Goal: Information Seeking & Learning: Learn about a topic

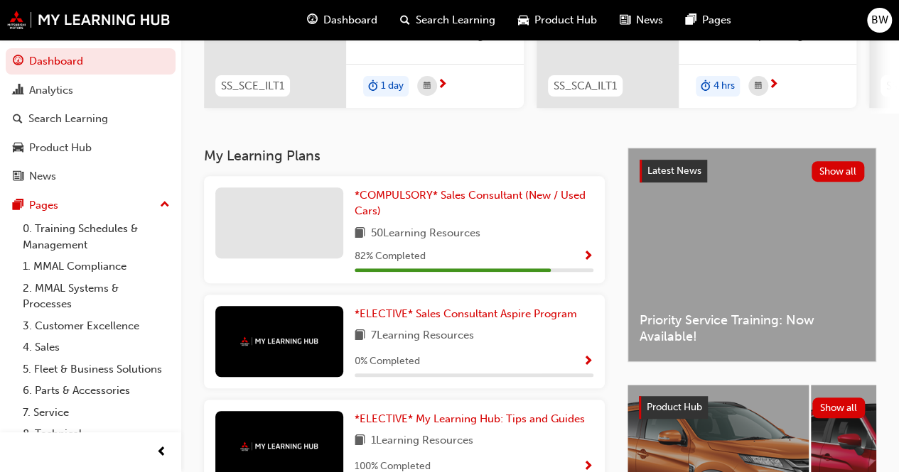
scroll to position [355, 0]
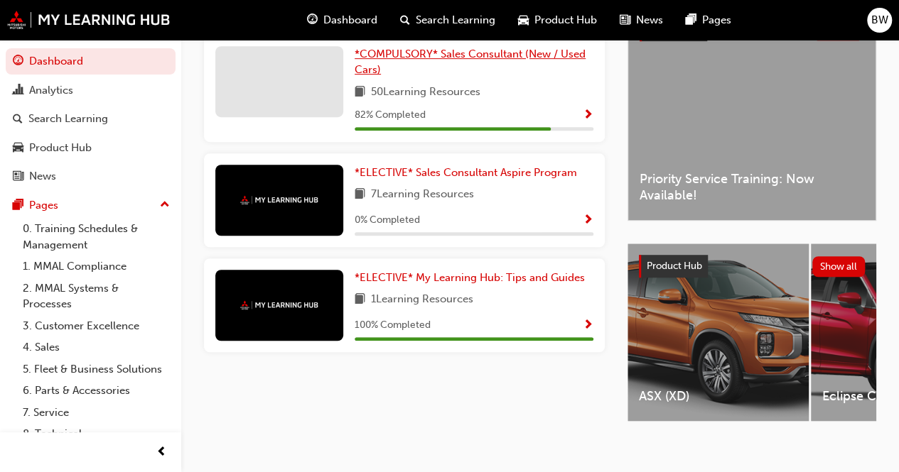
click at [475, 73] on link "*COMPULSORY* Sales Consultant (New / Used Cars)" at bounding box center [473, 62] width 239 height 32
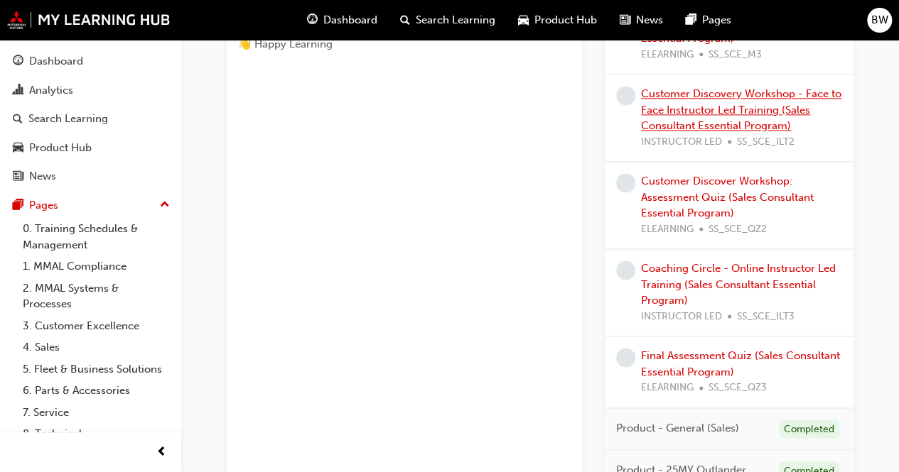
scroll to position [987, 0]
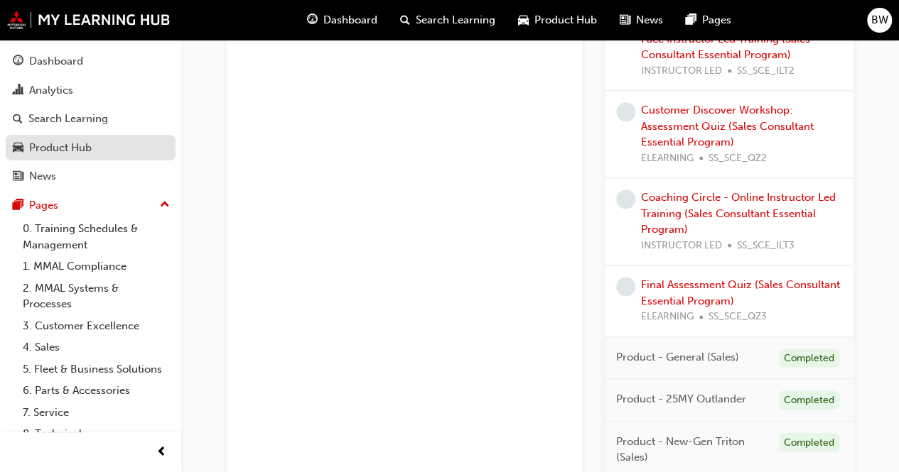
click at [63, 144] on div "Product Hub" at bounding box center [60, 148] width 63 height 16
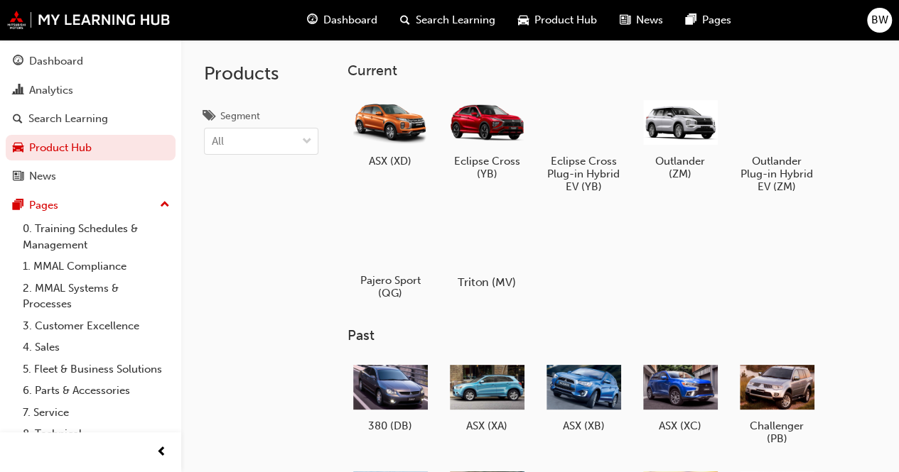
click at [515, 242] on div at bounding box center [486, 241] width 79 height 57
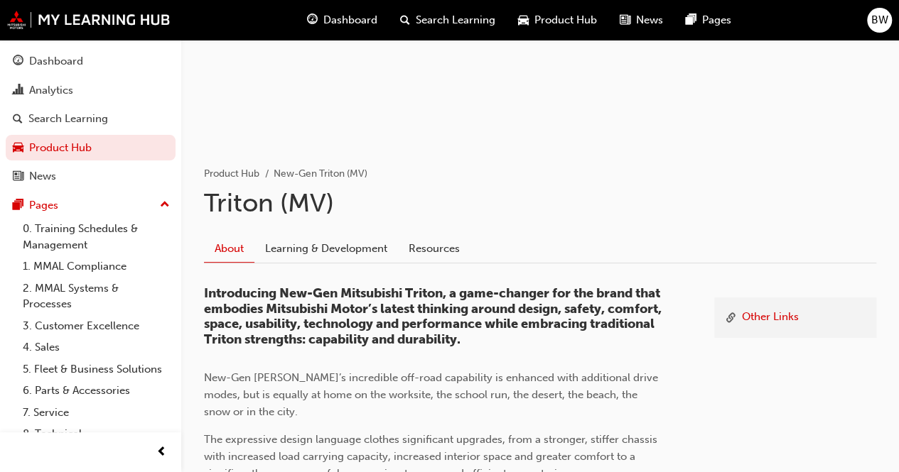
scroll to position [142, 0]
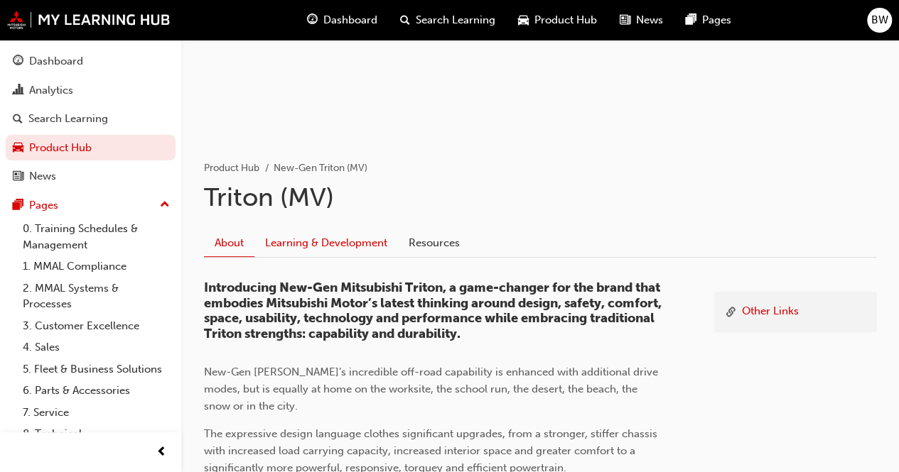
click at [333, 253] on link "Learning & Development" at bounding box center [325, 243] width 143 height 27
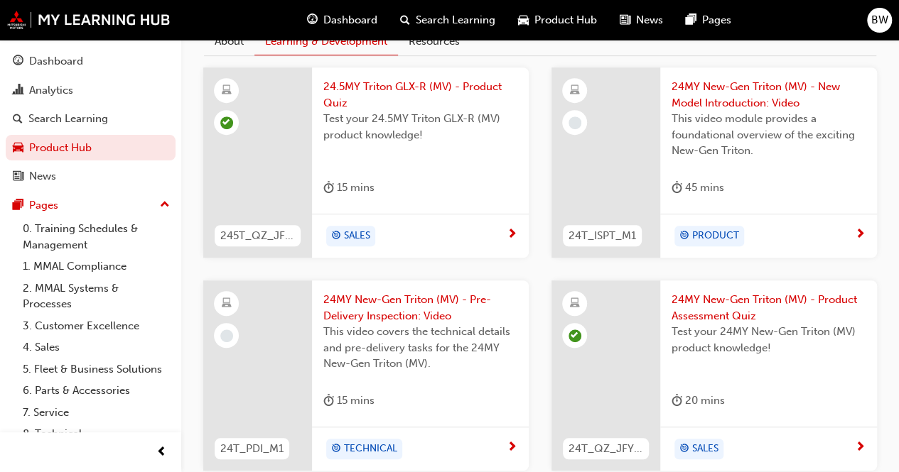
scroll to position [284, 0]
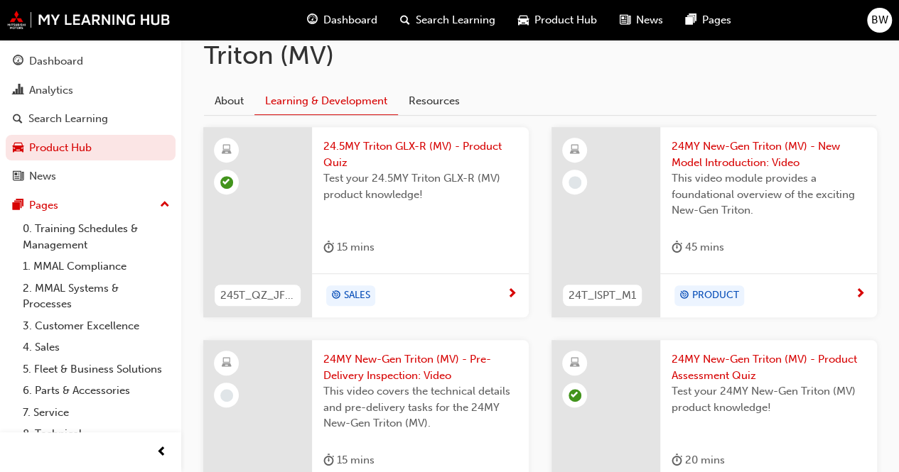
click at [699, 148] on span "24MY New-Gen Triton (MV) - New Model Introduction: Video" at bounding box center [768, 155] width 194 height 32
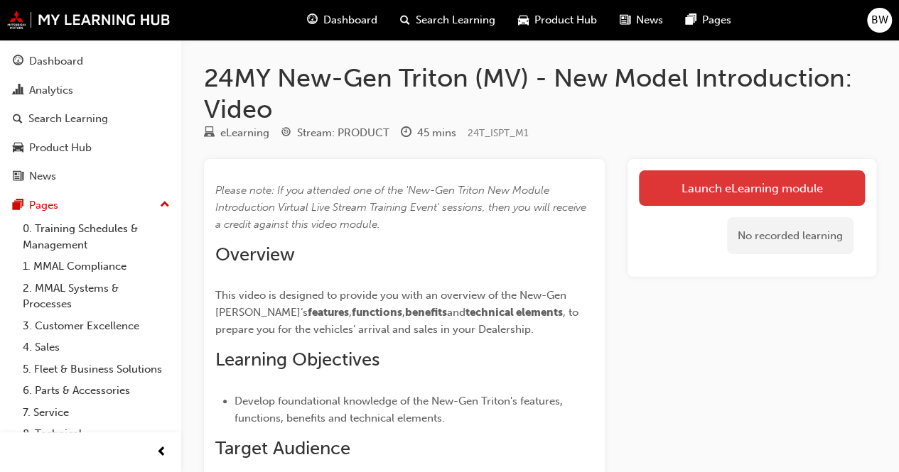
click at [784, 180] on link "Launch eLearning module" at bounding box center [752, 188] width 226 height 36
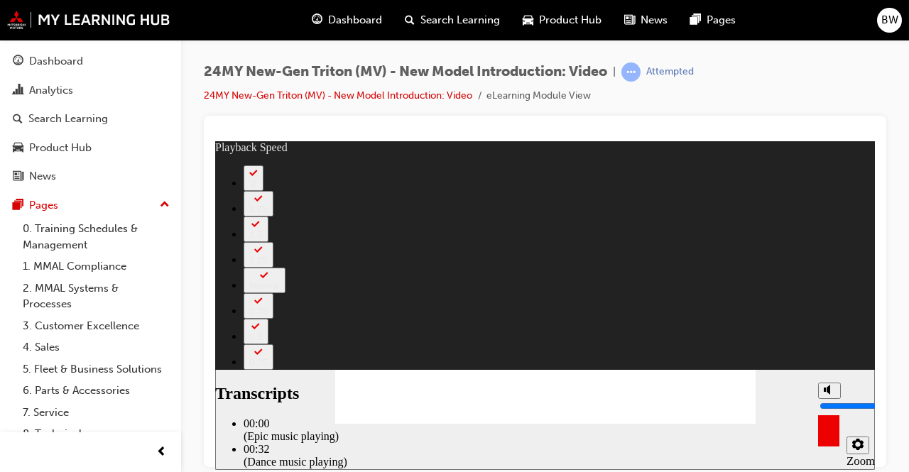
type input "1"
click at [830, 394] on circle "Mute (Ctrl+Alt+M)" at bounding box center [830, 389] width 9 height 9
type input "0"
type input "2"
type input "0"
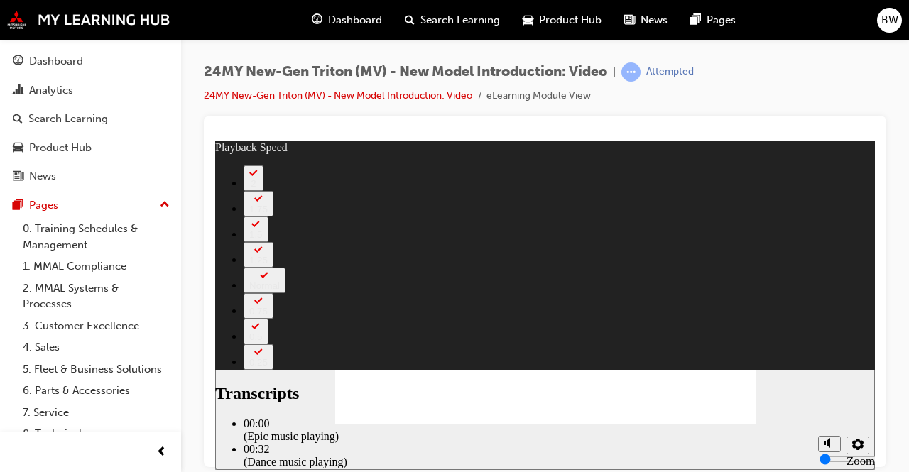
click at [817, 327] on div "slide: Video Player Player controls unavailable until video has played to the e…" at bounding box center [545, 305] width 660 height 329
drag, startPoint x: 440, startPoint y: 376, endPoint x: 581, endPoint y: 379, distance: 141.4
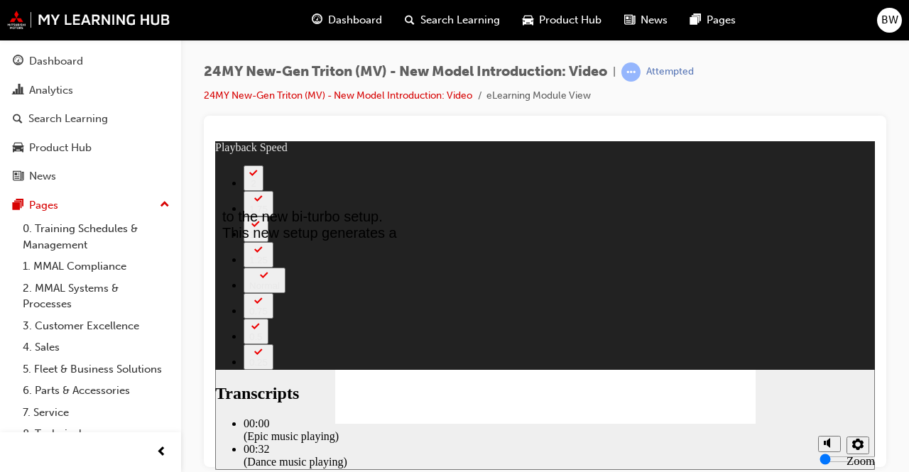
type input "741"
